Goal: Transaction & Acquisition: Download file/media

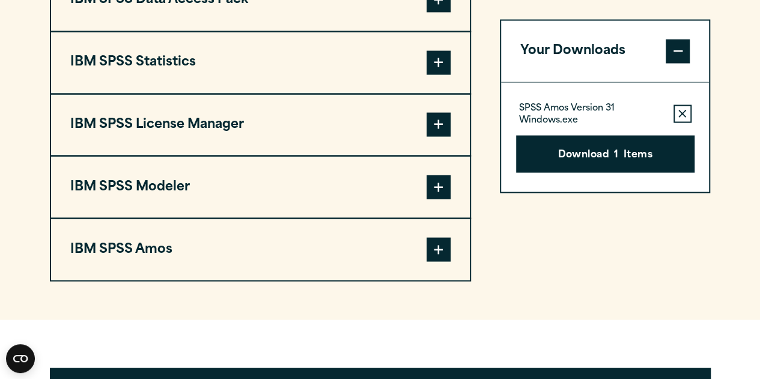
scroll to position [1014, 0]
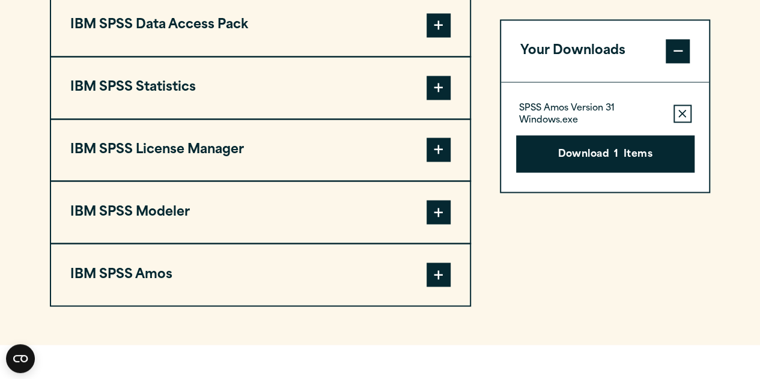
scroll to position [981, 0]
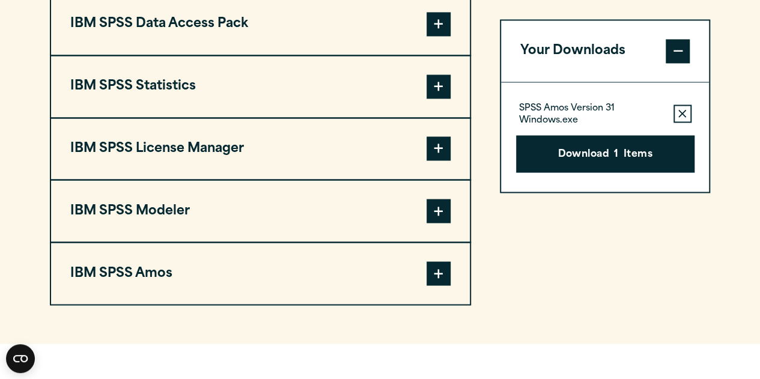
click at [189, 80] on button "IBM SPSS Statistics" at bounding box center [260, 86] width 419 height 61
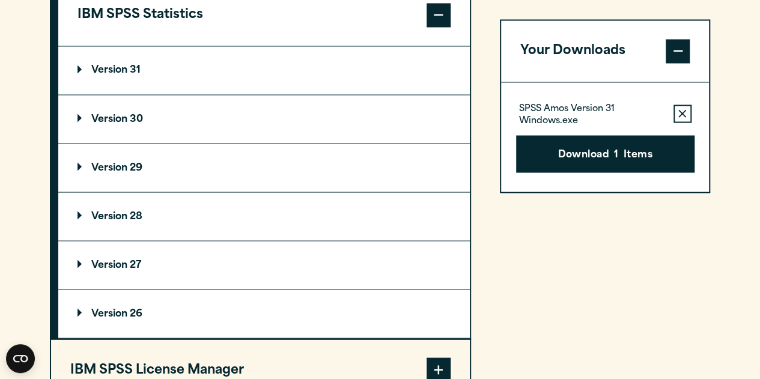
scroll to position [1055, 0]
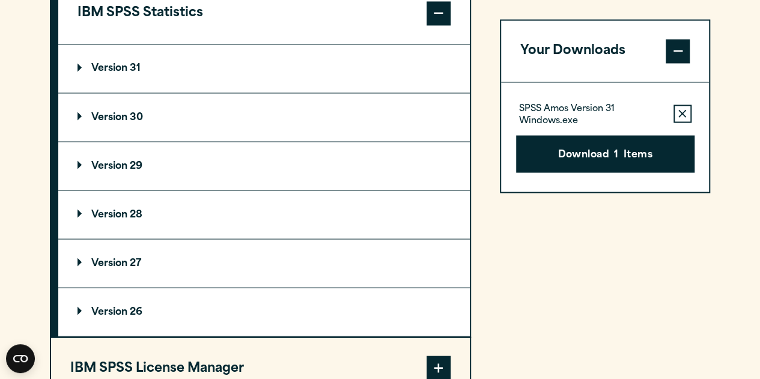
click at [120, 158] on summary "Version 29" at bounding box center [264, 166] width 412 height 48
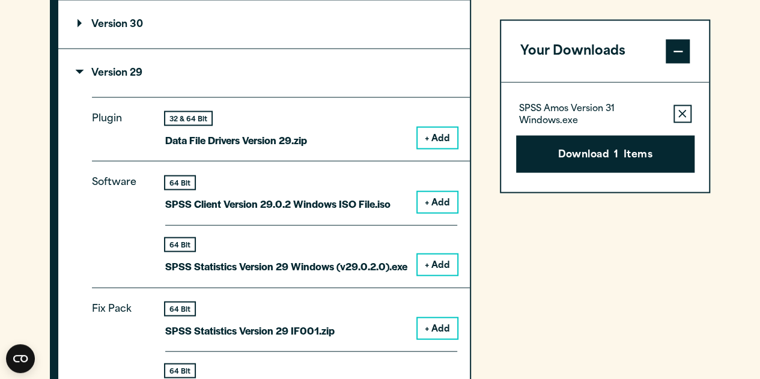
scroll to position [1144, 0]
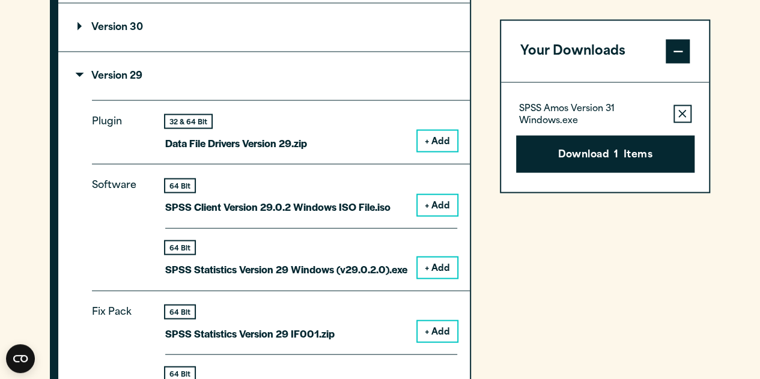
click at [427, 272] on button "+ Add" at bounding box center [438, 268] width 40 height 20
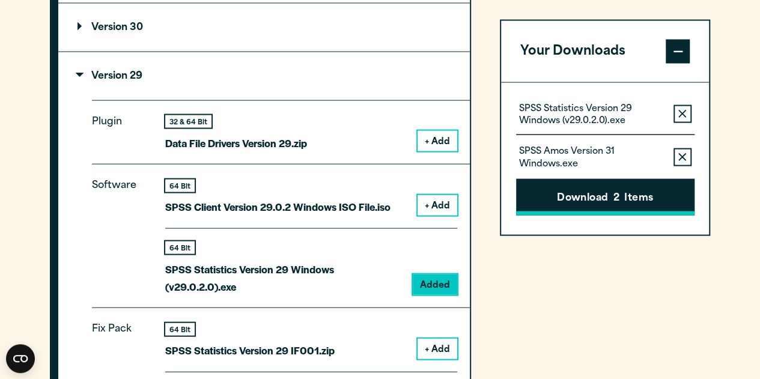
click at [635, 198] on button "Download 2 Items" at bounding box center [605, 196] width 178 height 37
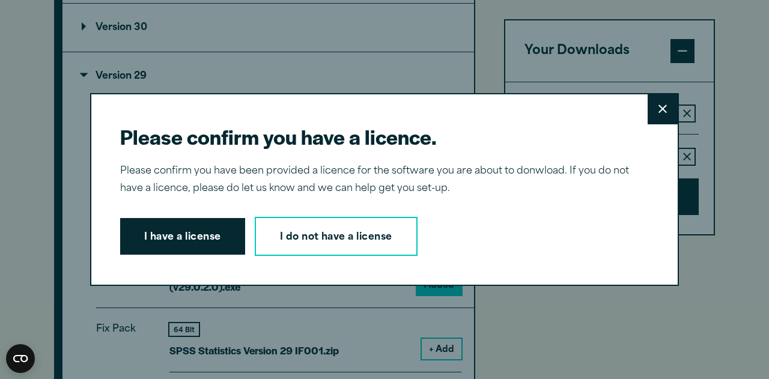
click at [648, 113] on button "Close" at bounding box center [663, 109] width 30 height 30
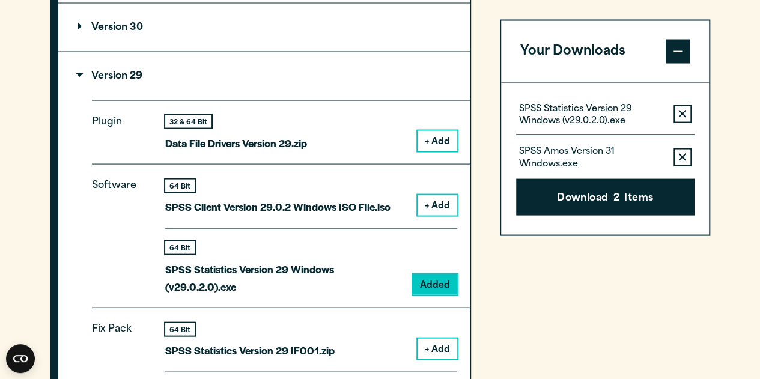
click at [684, 151] on button "Remove this item from your software download list" at bounding box center [683, 157] width 18 height 18
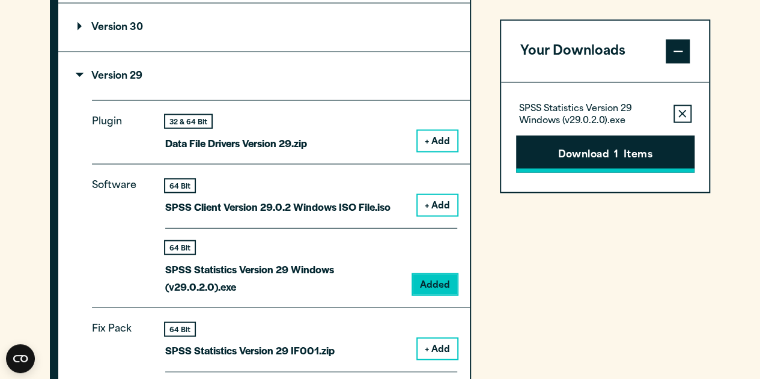
click at [630, 151] on button "Download 1 Items" at bounding box center [605, 153] width 178 height 37
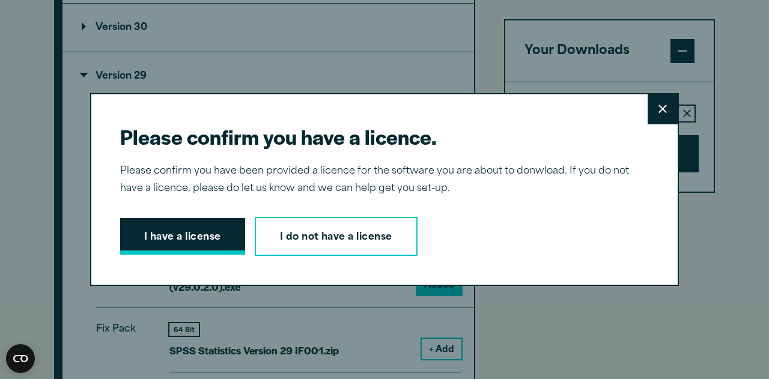
click at [178, 224] on button "I have a license" at bounding box center [182, 236] width 125 height 37
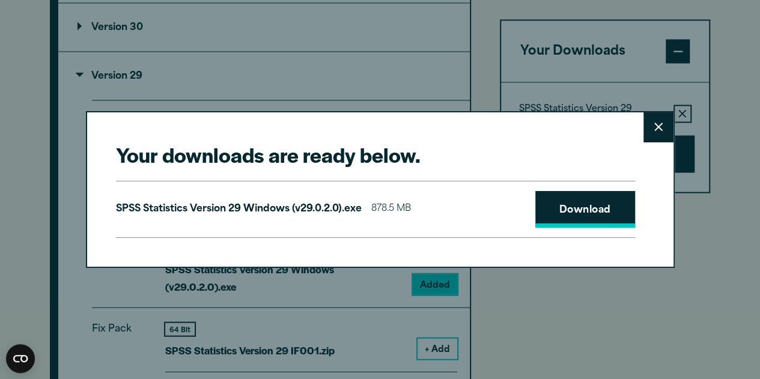
click at [565, 209] on link "Download" at bounding box center [585, 209] width 100 height 37
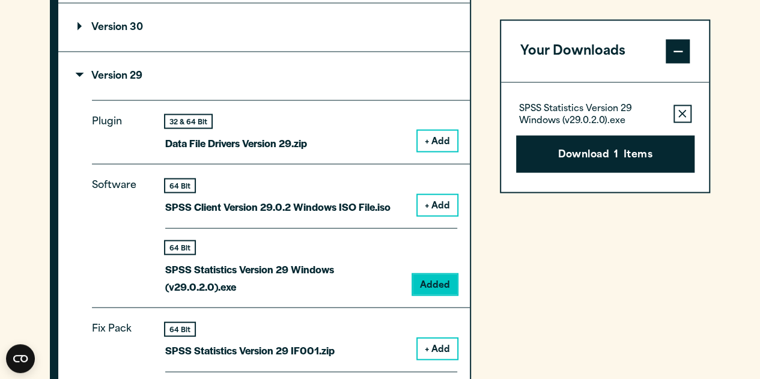
click at [750, 263] on div "Your downloads are ready below. Close SPSS Statistics Version 29 Windows (v29.0…" at bounding box center [380, 189] width 760 height 379
